Goal: Information Seeking & Learning: Learn about a topic

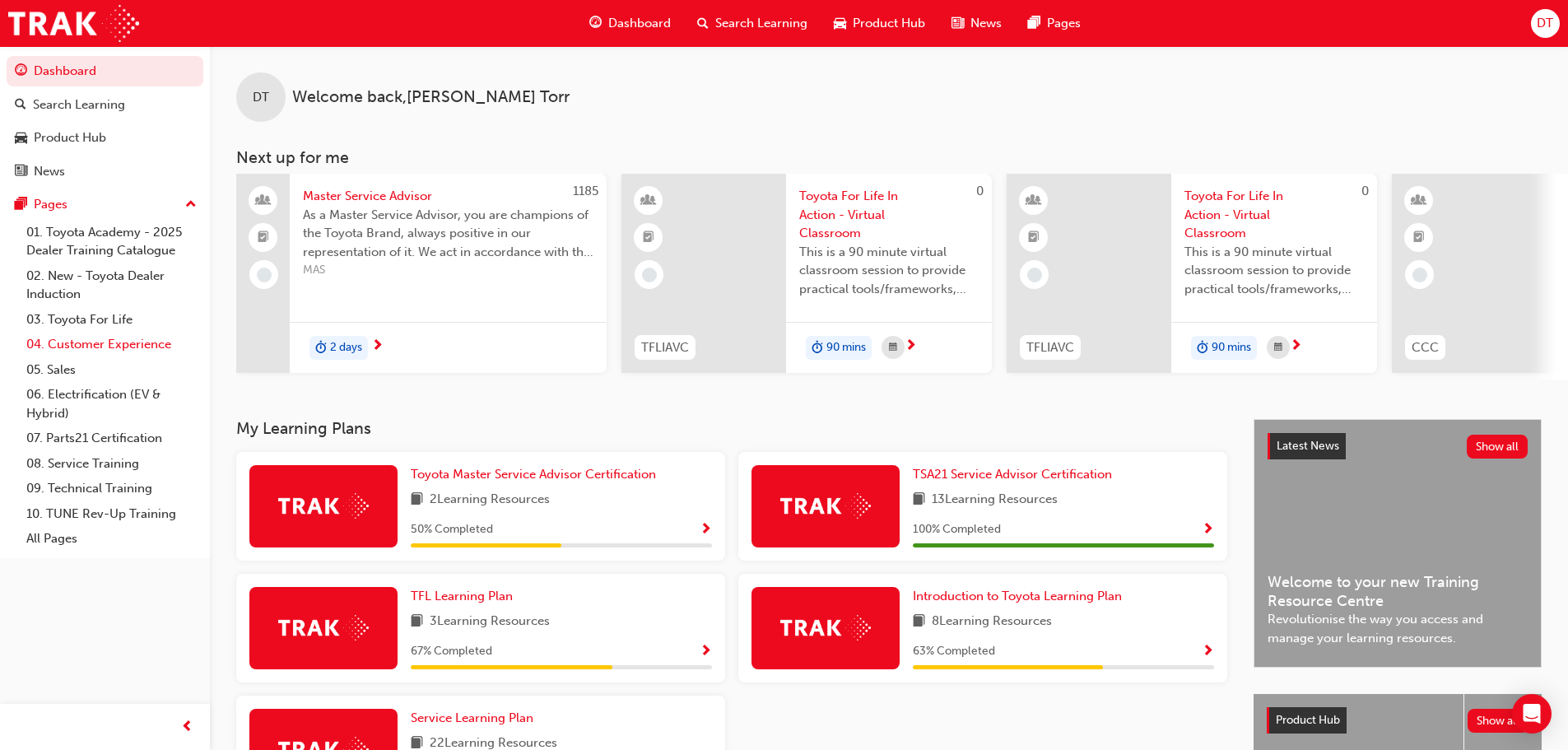
click at [75, 341] on link "04. Customer Experience" at bounding box center [111, 345] width 184 height 26
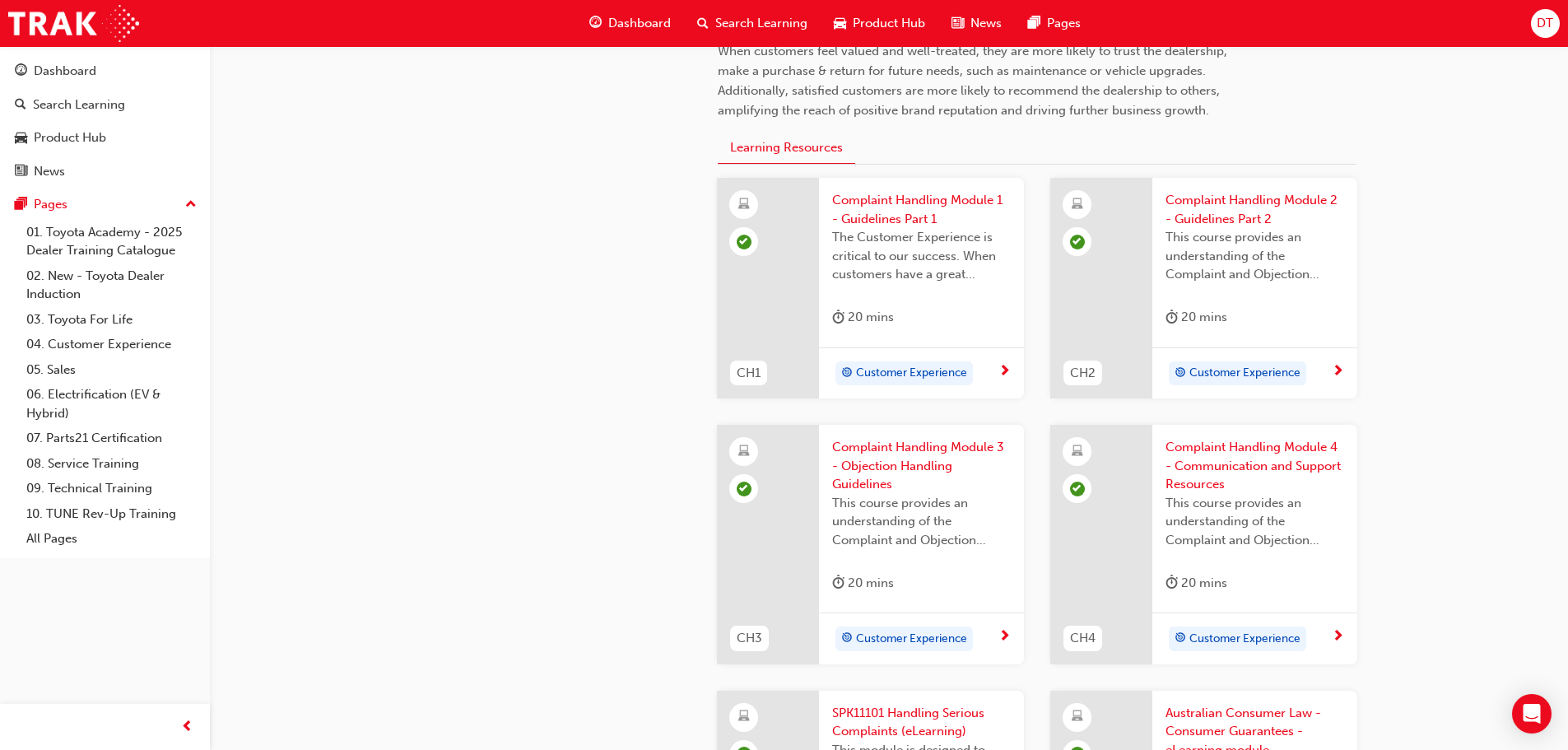
scroll to position [494, 0]
click at [50, 404] on link "06. Electrification (EV & Hybrid)" at bounding box center [111, 403] width 184 height 43
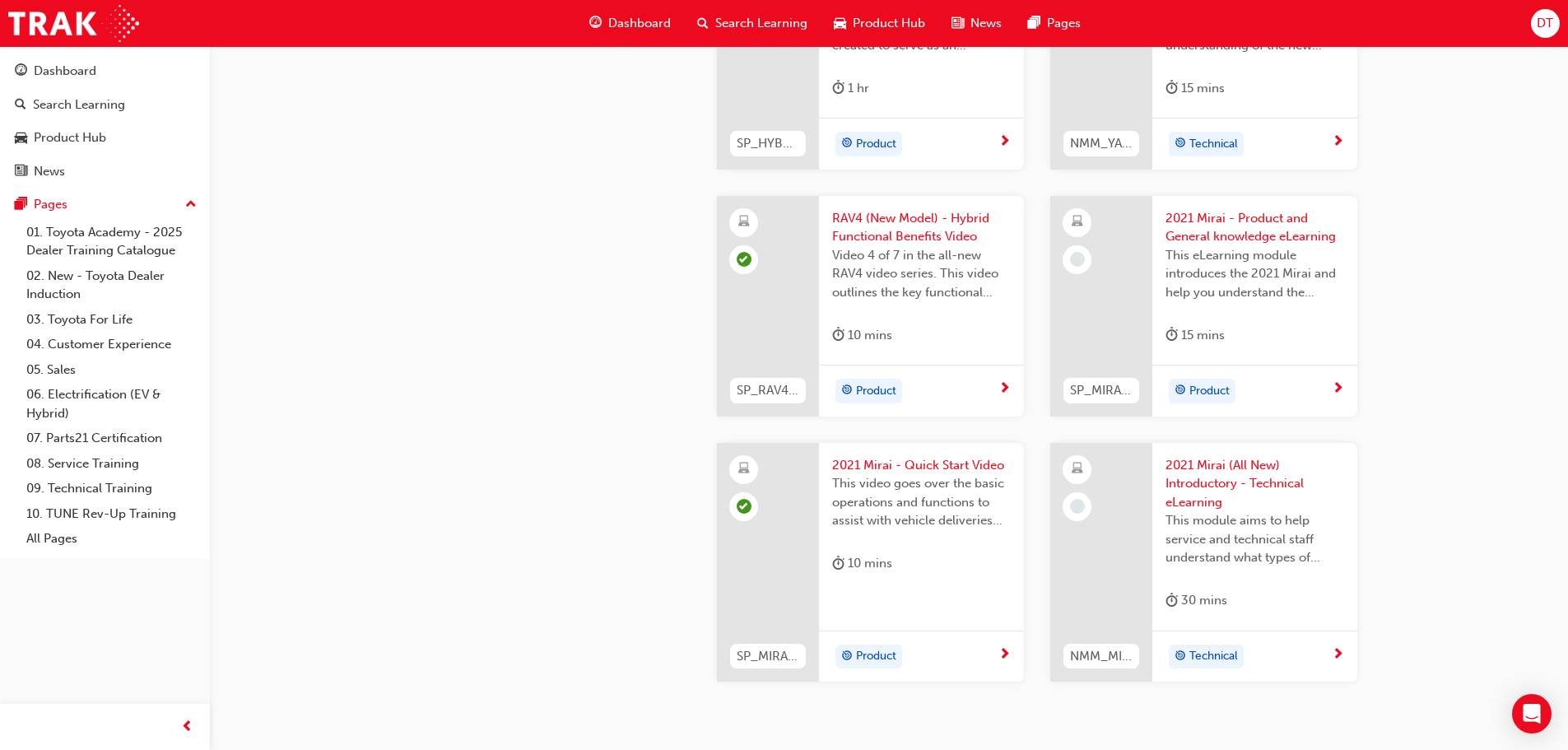
scroll to position [2718, 0]
